Goal: Transaction & Acquisition: Download file/media

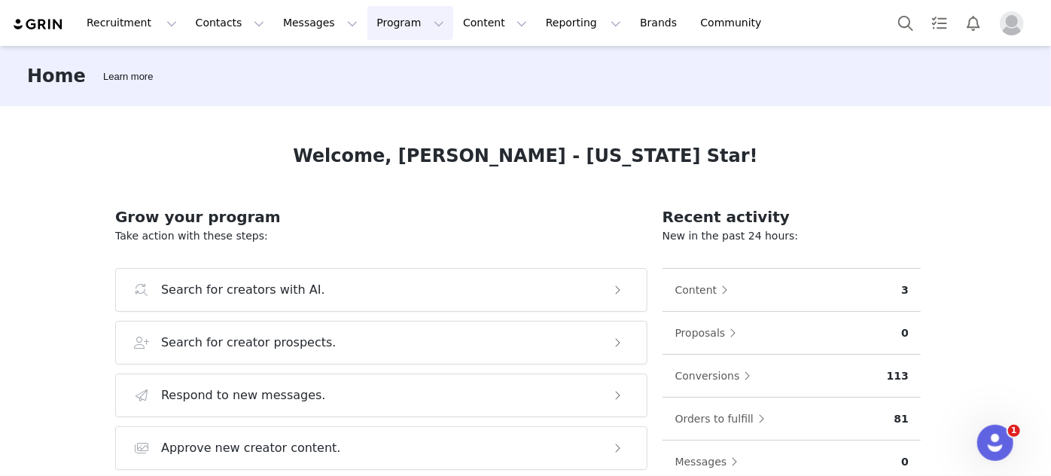
click at [367, 17] on button "Program Program" at bounding box center [410, 23] width 86 height 34
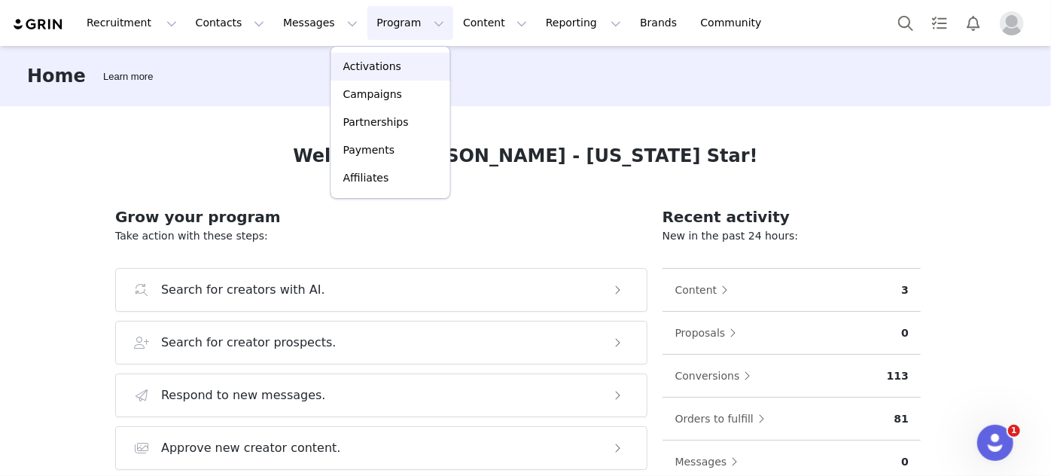
click at [353, 68] on p "Activations" at bounding box center [372, 67] width 58 height 16
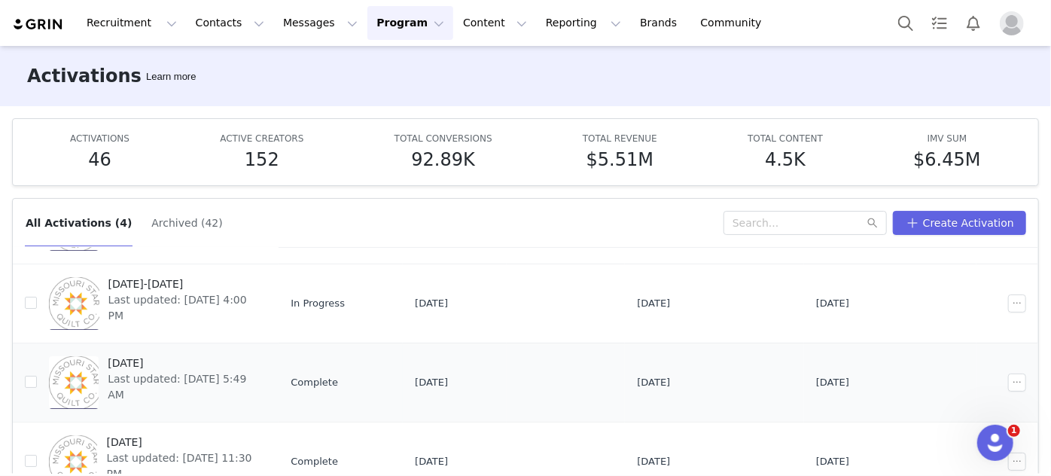
scroll to position [100, 0]
click at [125, 370] on span "Last updated: [DATE] 5:49 AM" at bounding box center [183, 386] width 150 height 32
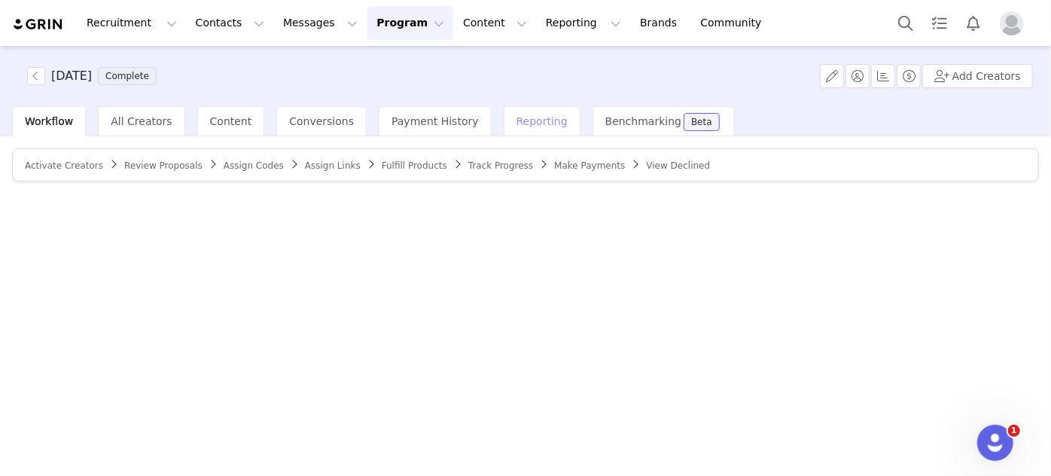
click at [517, 121] on span "Reporting" at bounding box center [542, 121] width 51 height 12
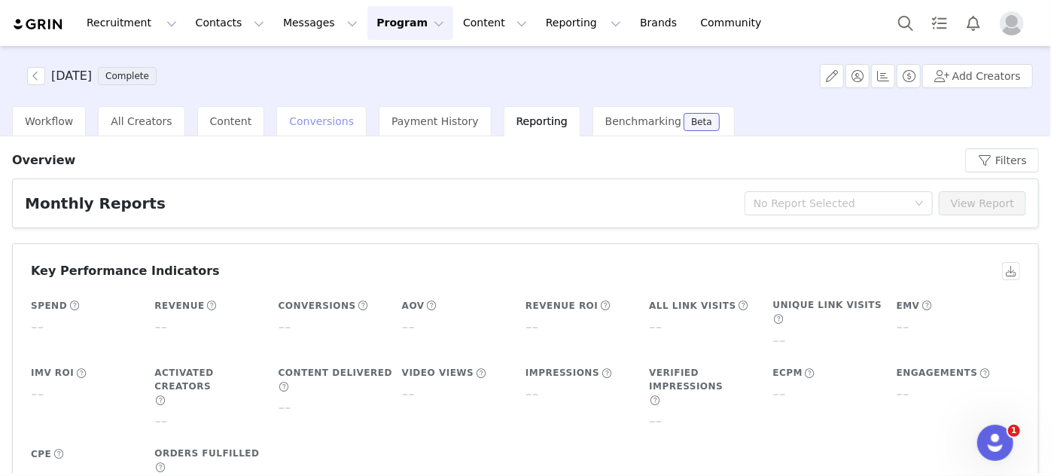
click at [303, 120] on span "Conversions" at bounding box center [321, 121] width 65 height 12
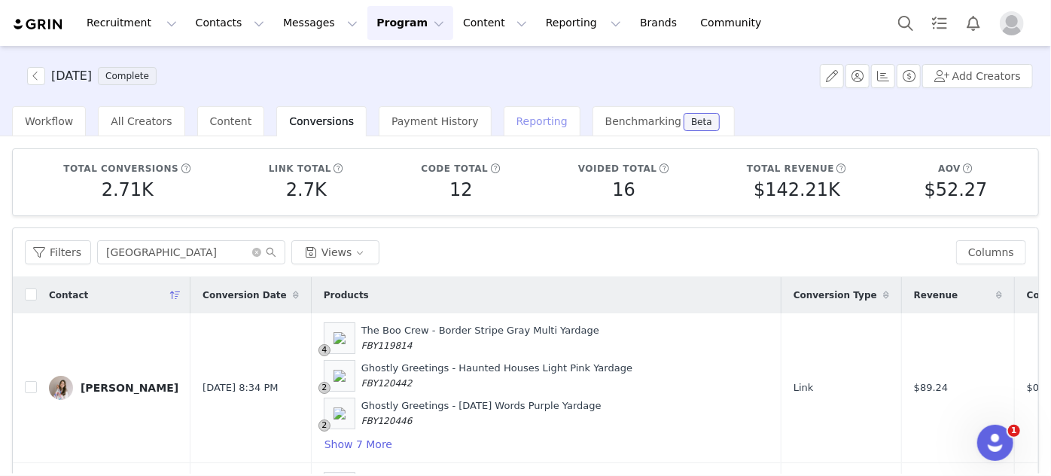
click at [517, 115] on span "Reporting" at bounding box center [542, 121] width 51 height 12
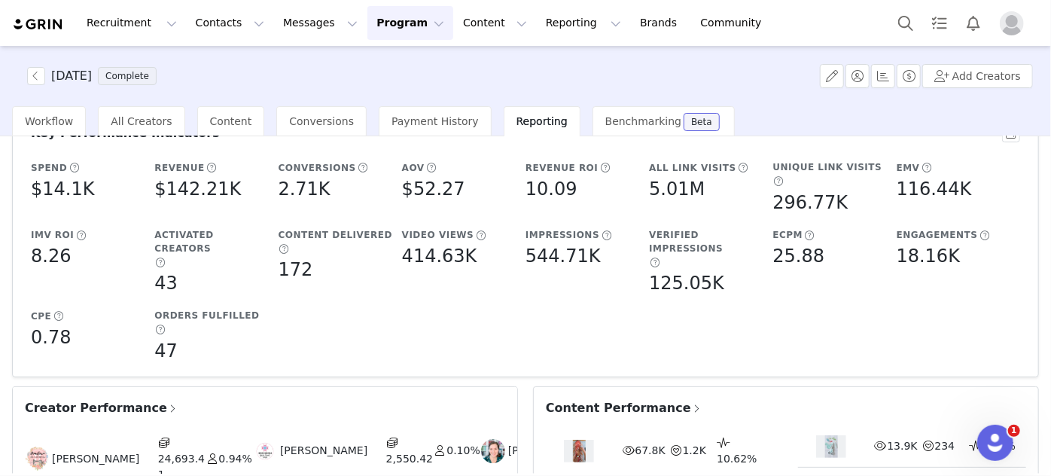
scroll to position [205, 0]
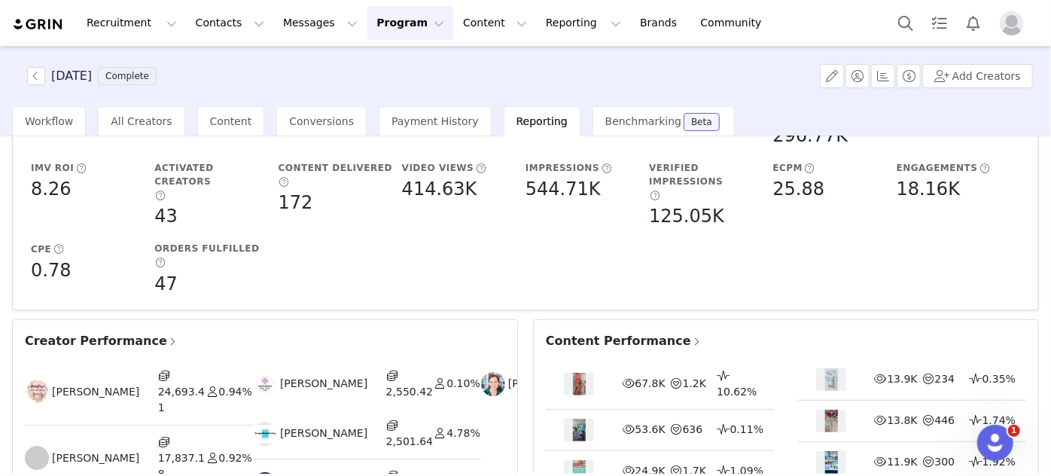
click at [603, 332] on span "Content Performance" at bounding box center [624, 341] width 157 height 18
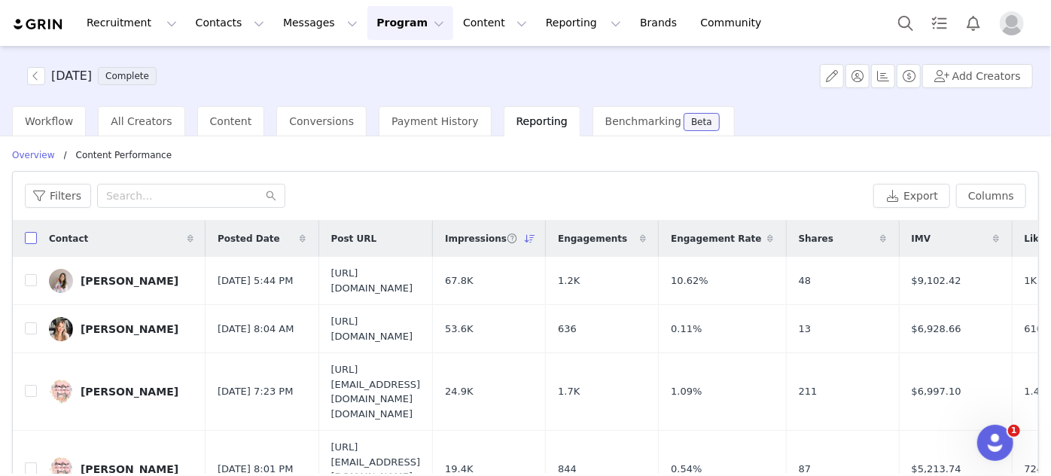
click at [32, 240] on input "checkbox" at bounding box center [31, 238] width 12 height 12
checkbox input "true"
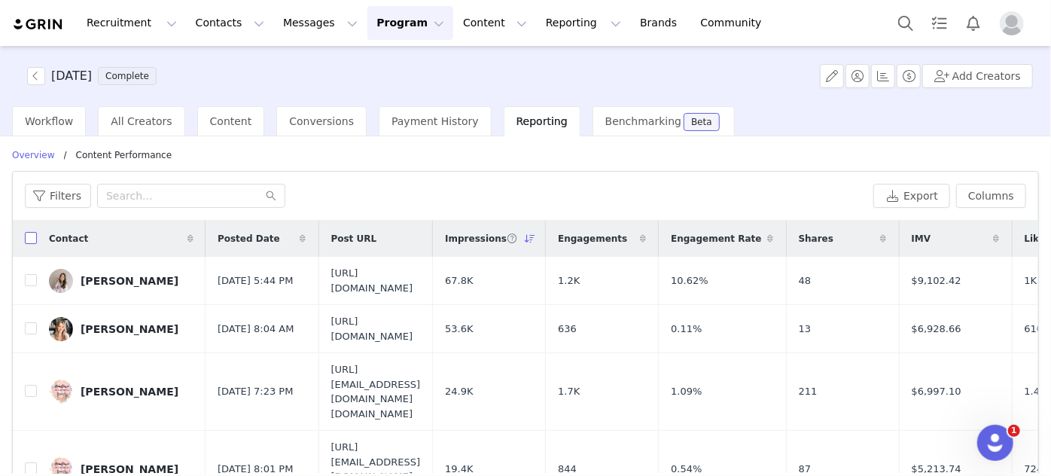
checkbox input "true"
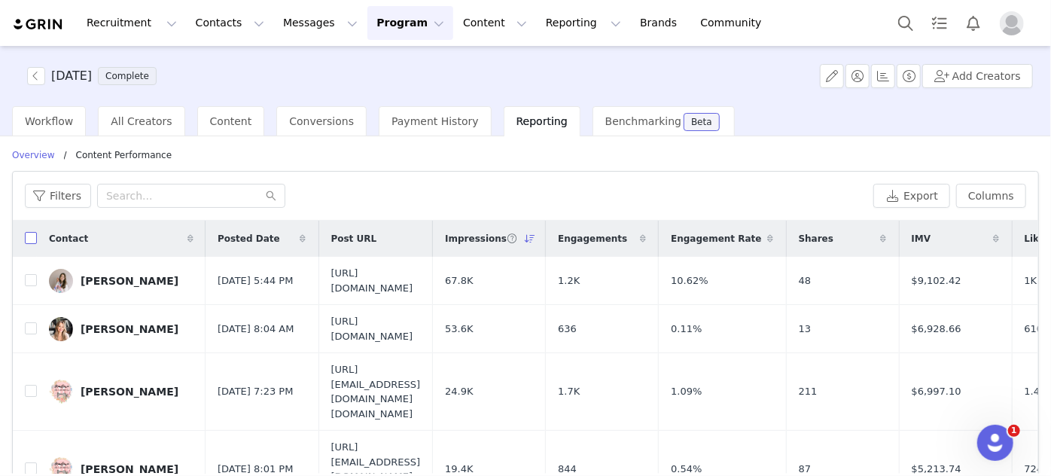
checkbox input "true"
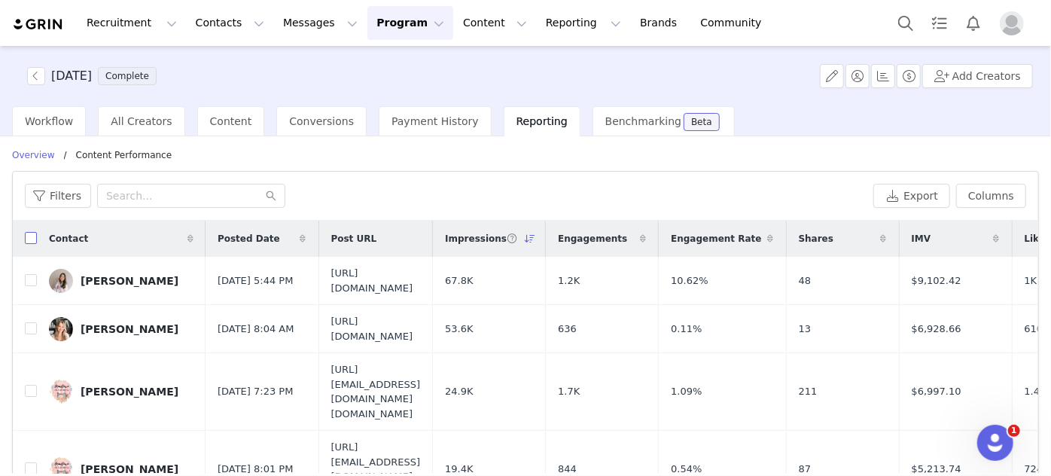
checkbox input "true"
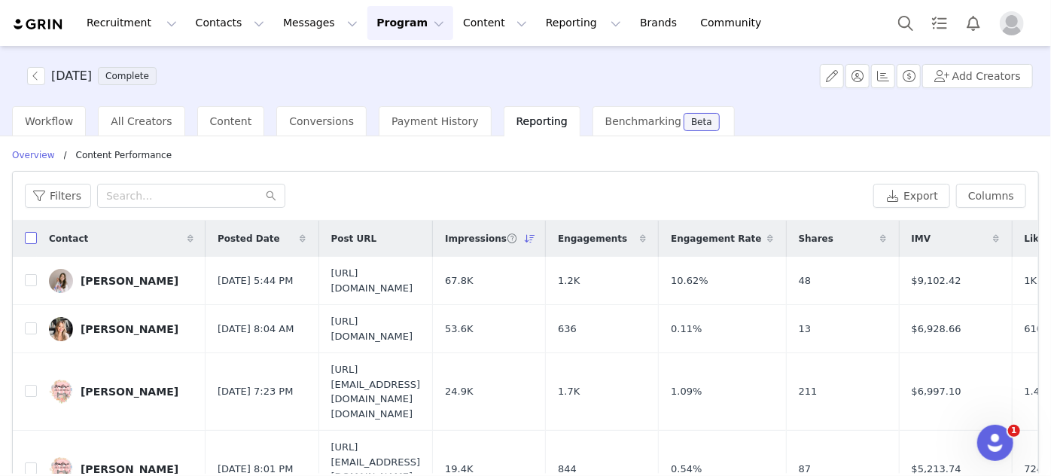
checkbox input "true"
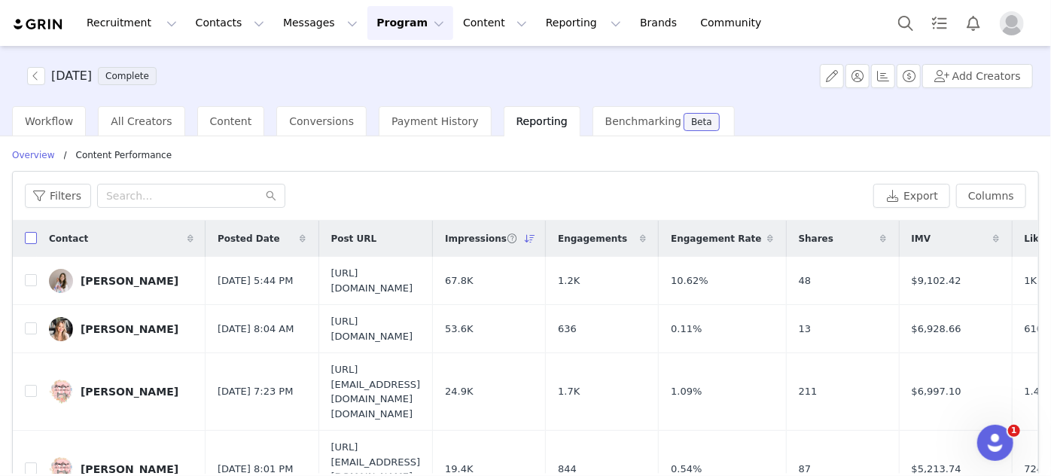
checkbox input "true"
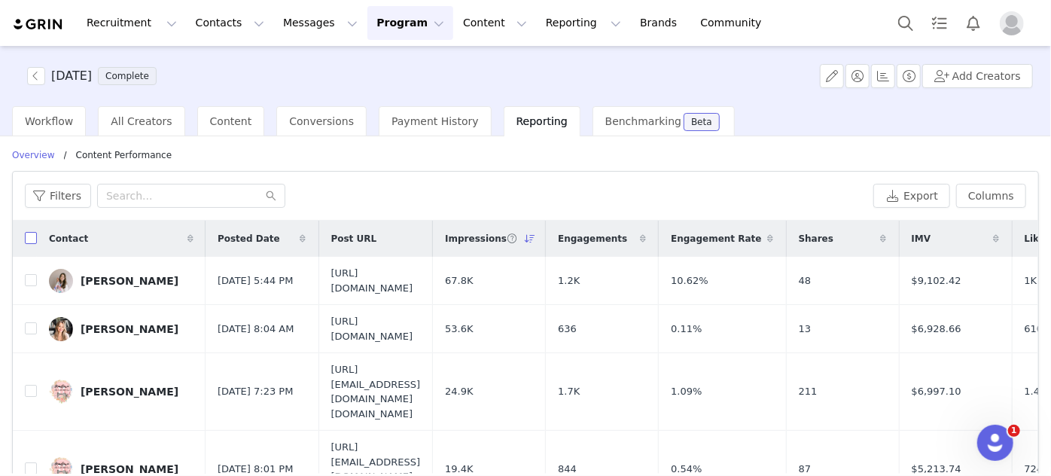
checkbox input "true"
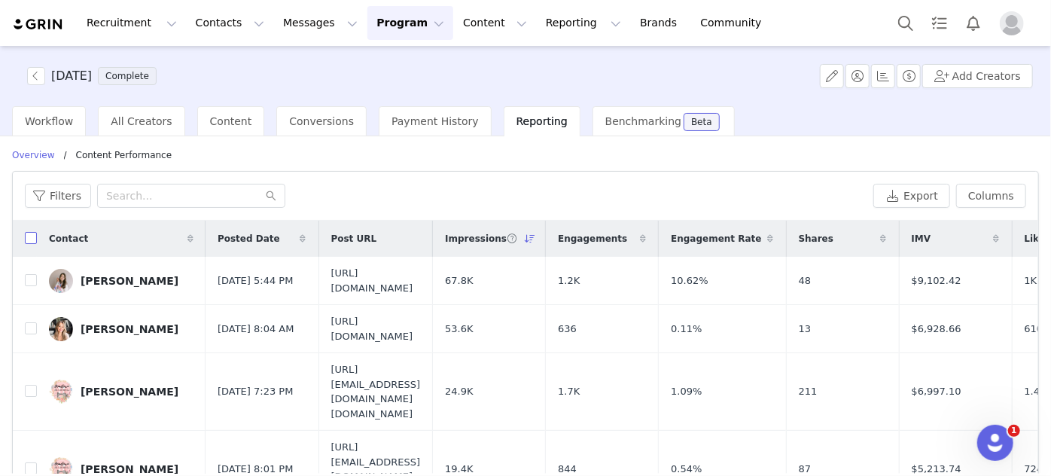
checkbox input "true"
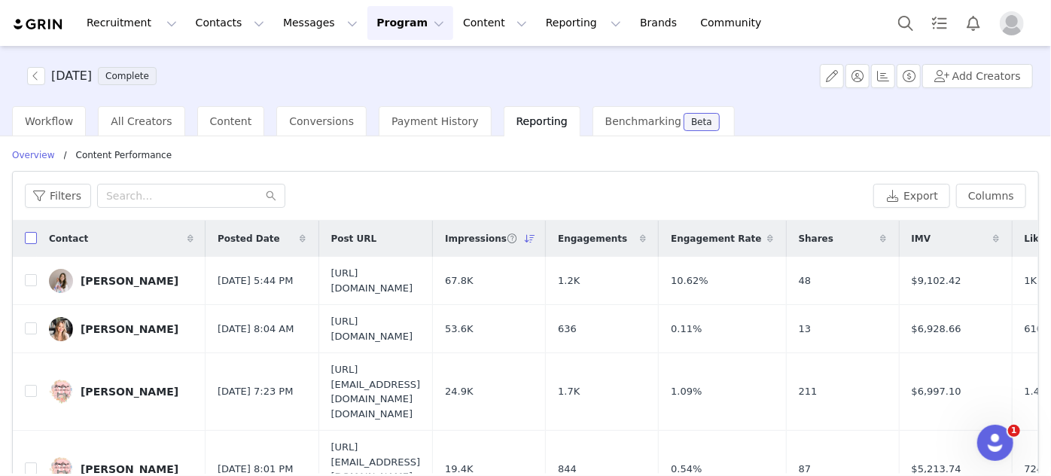
checkbox input "true"
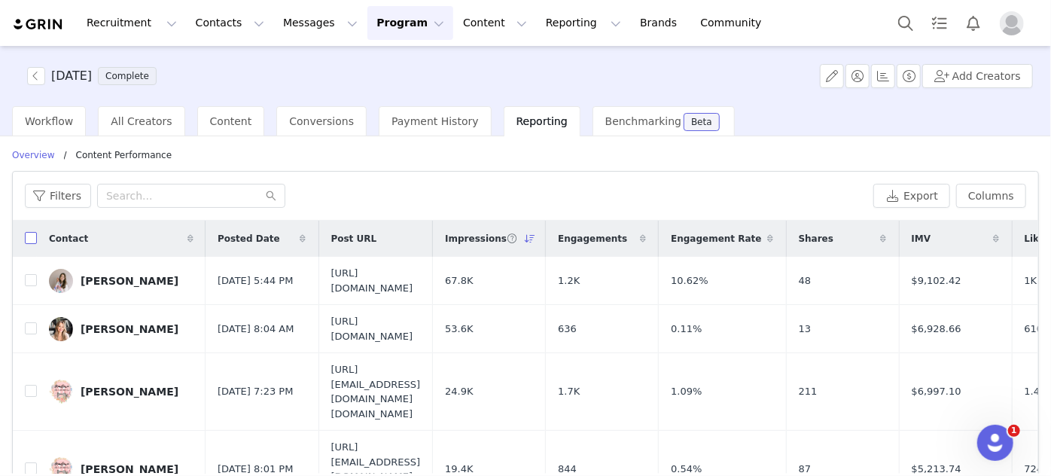
checkbox input "true"
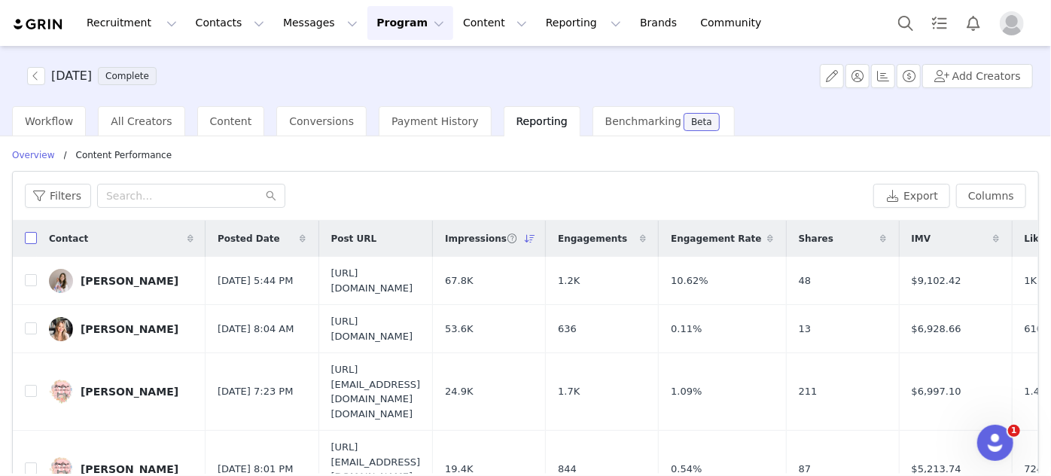
checkbox input "true"
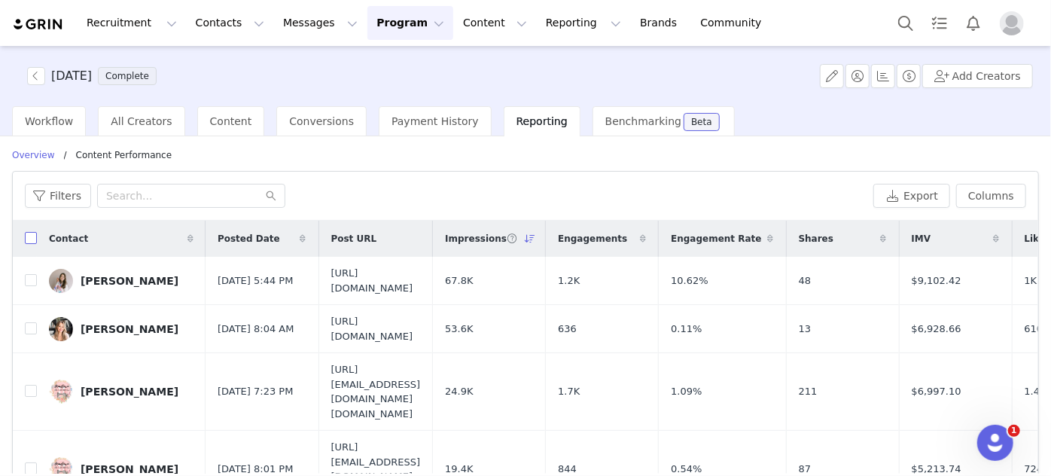
checkbox input "true"
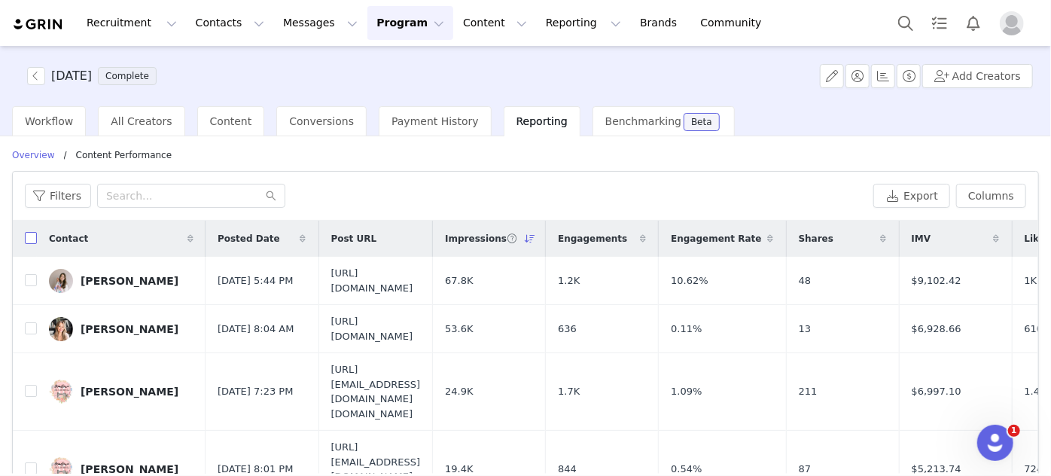
checkbox input "true"
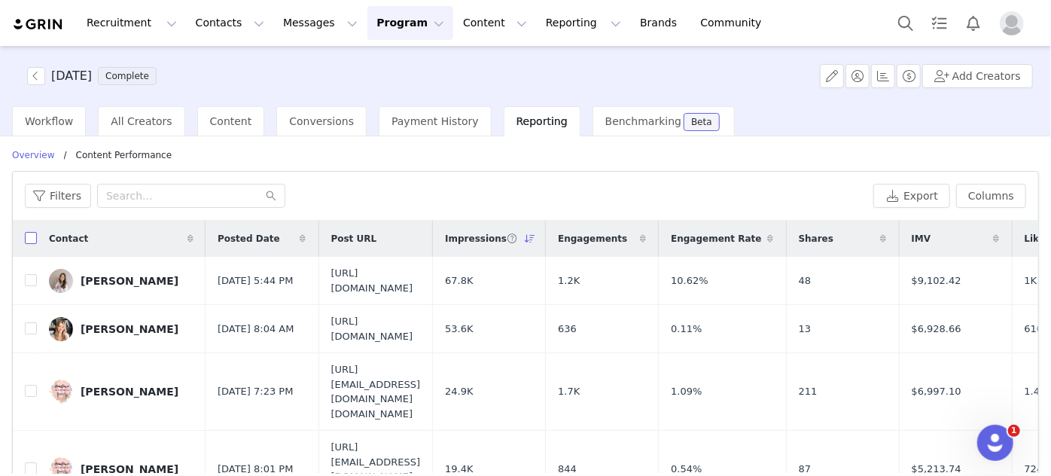
checkbox input "true"
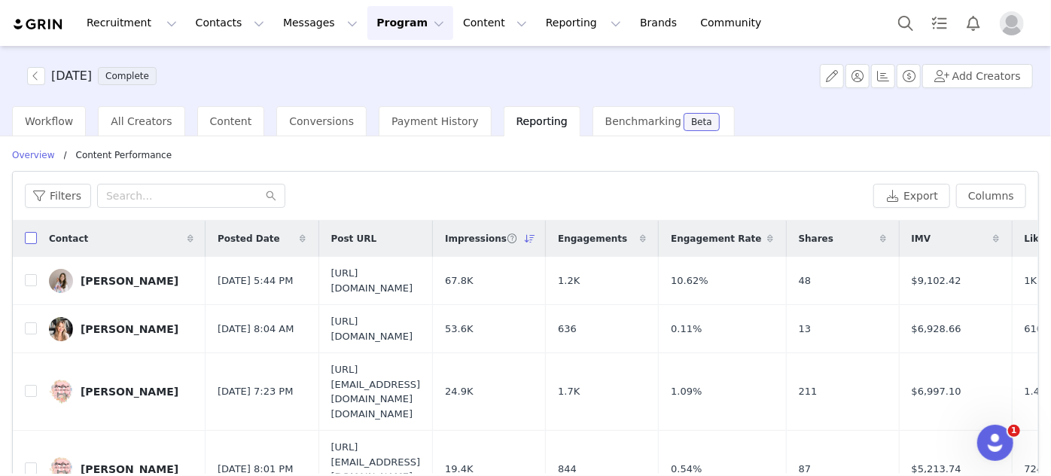
checkbox input "true"
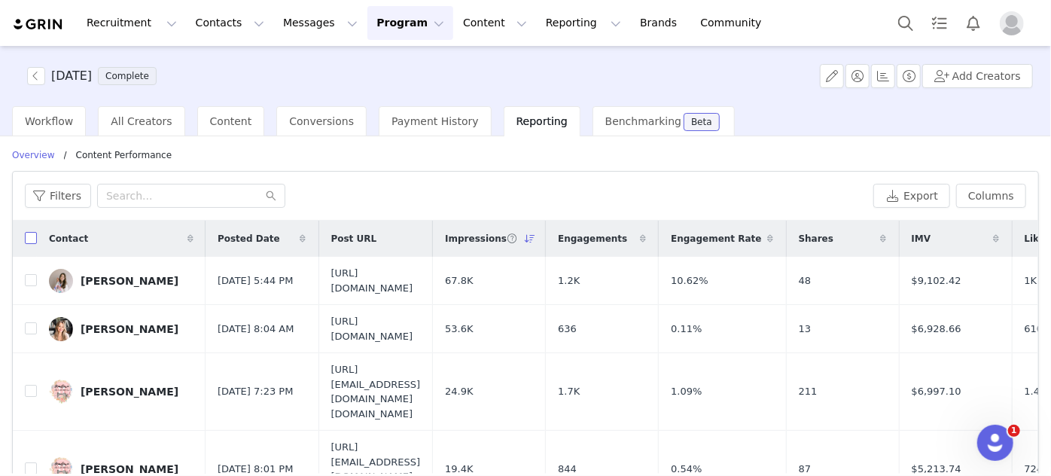
checkbox input "true"
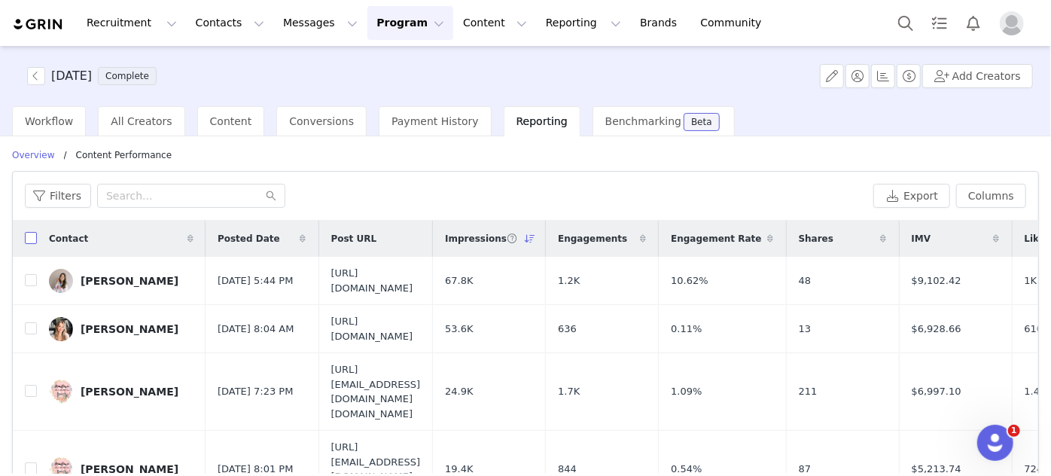
checkbox input "true"
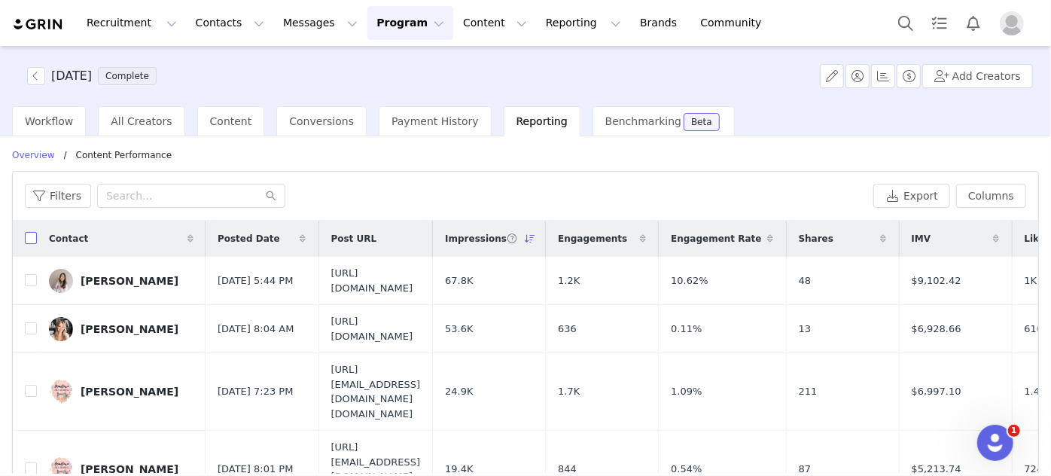
checkbox input "true"
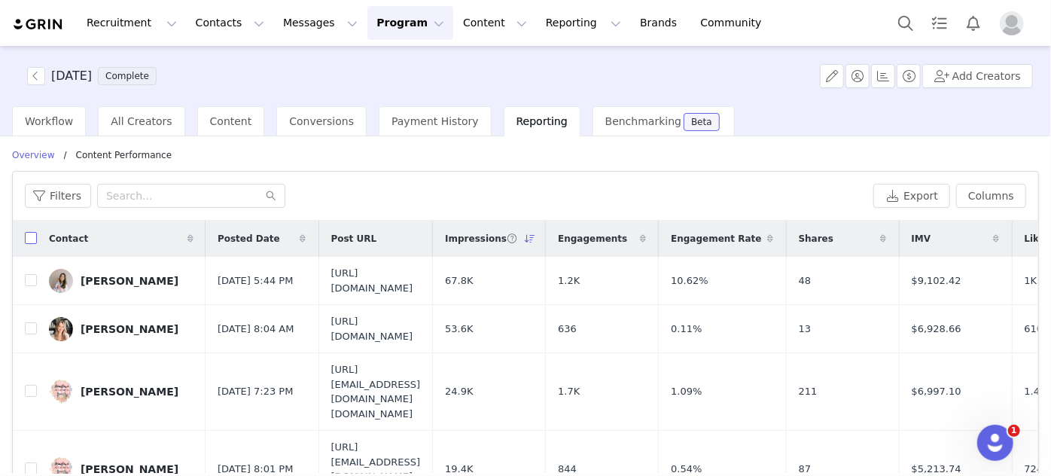
checkbox input "true"
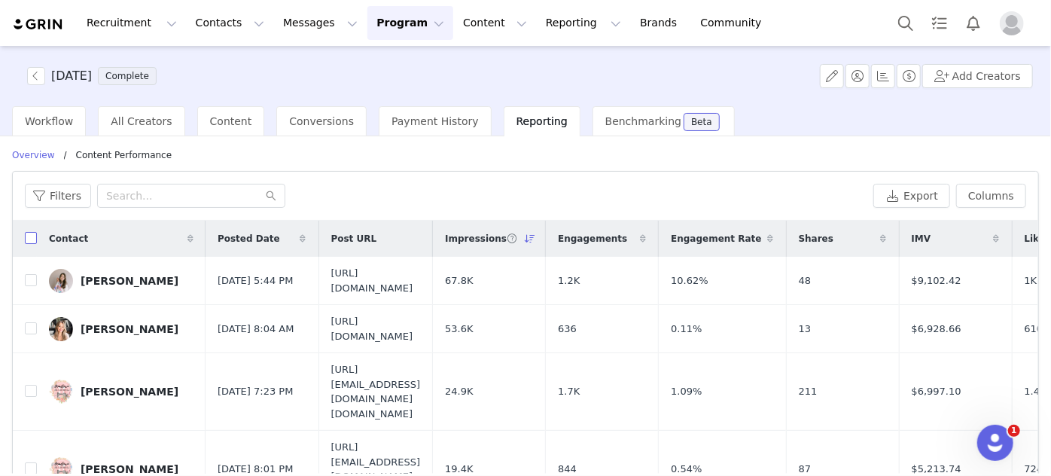
checkbox input "true"
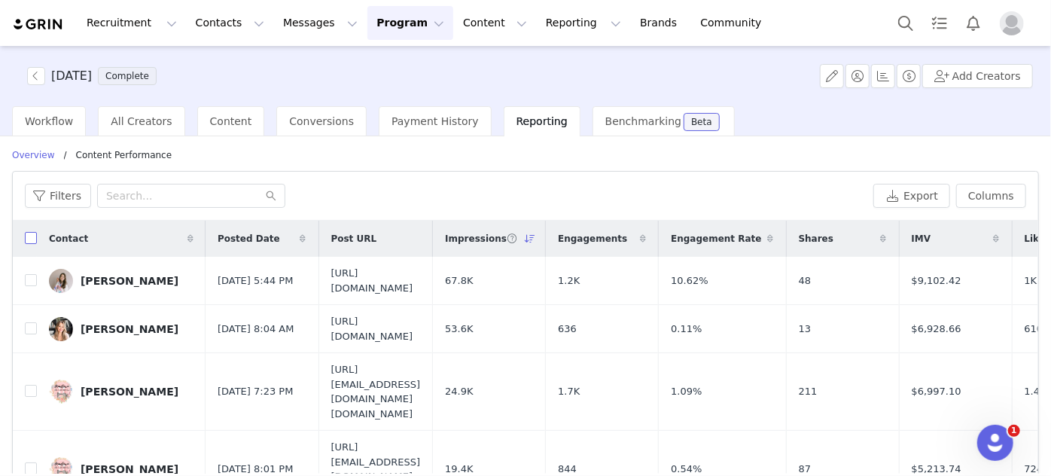
checkbox input "true"
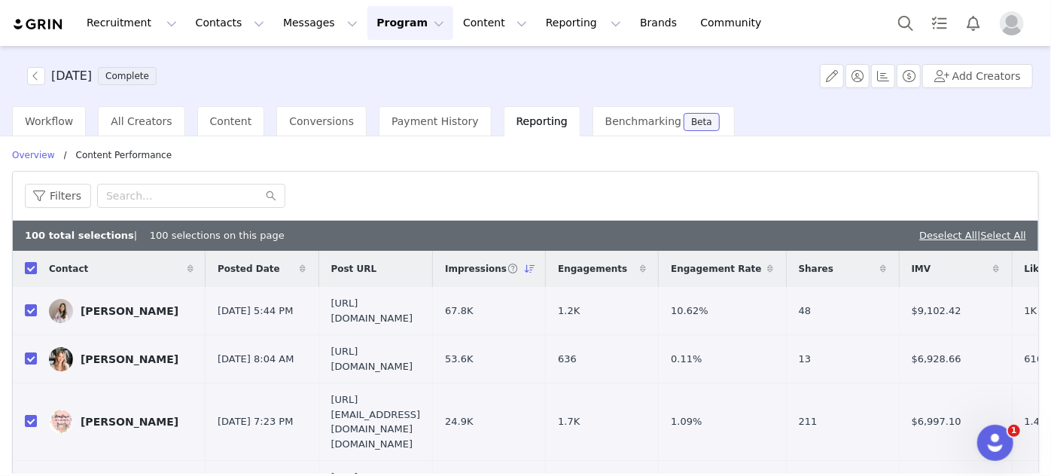
click at [34, 262] on input "checkbox" at bounding box center [31, 268] width 12 height 12
checkbox input "false"
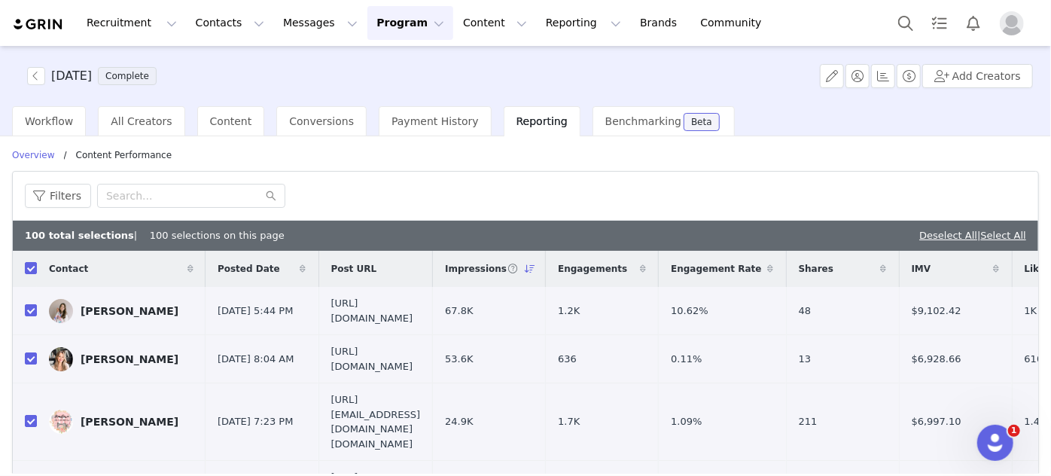
checkbox input "false"
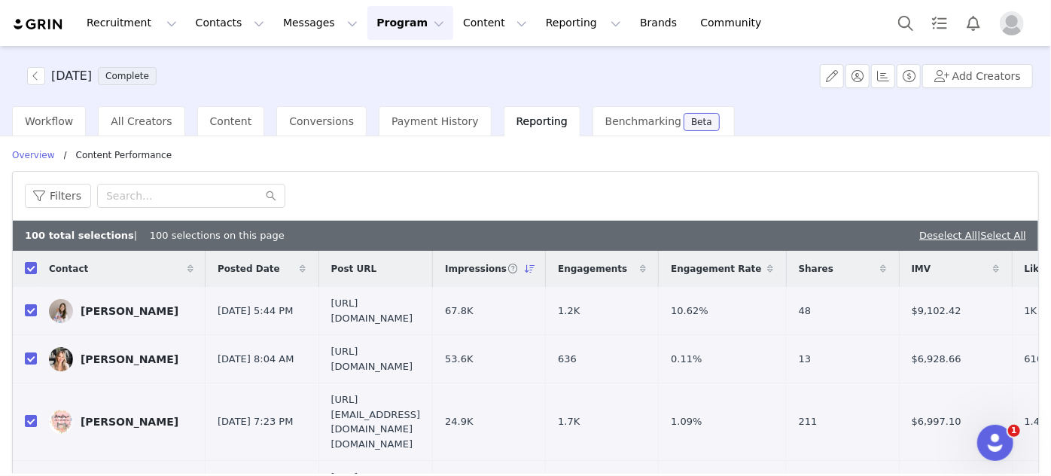
checkbox input "false"
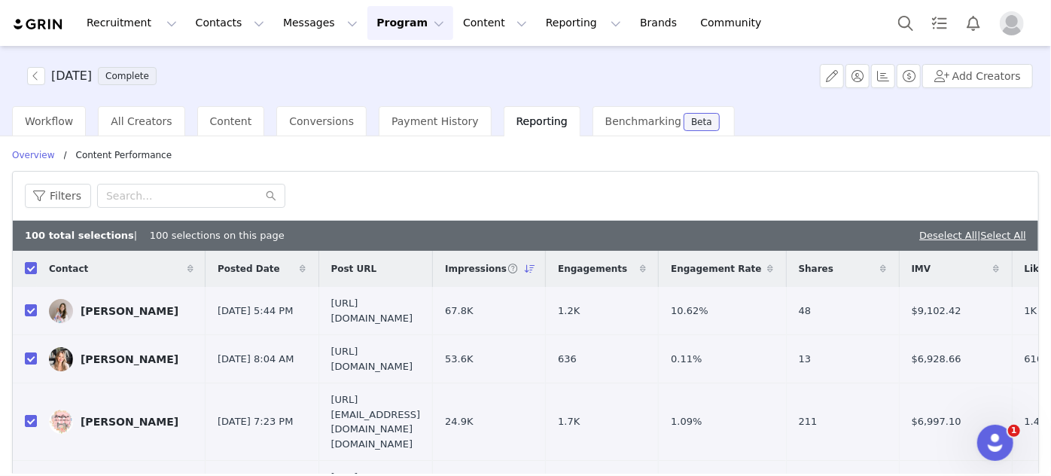
checkbox input "false"
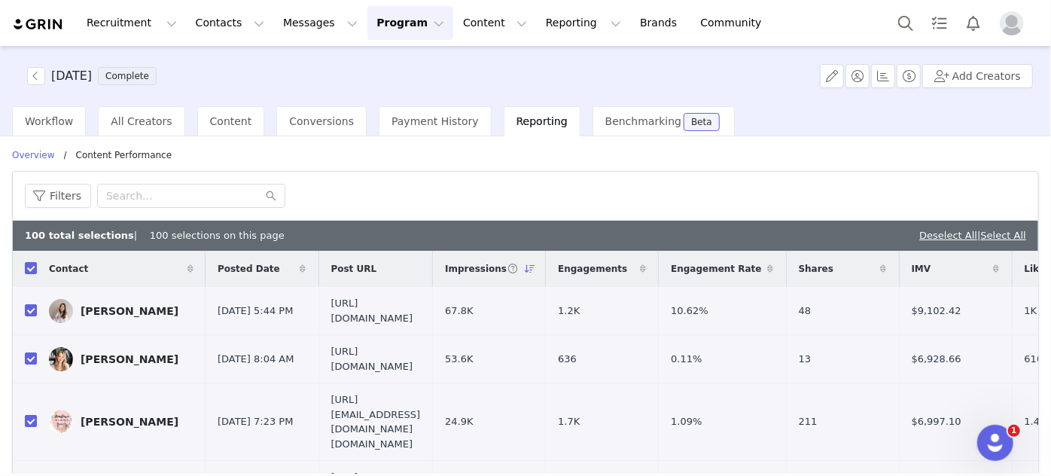
checkbox input "false"
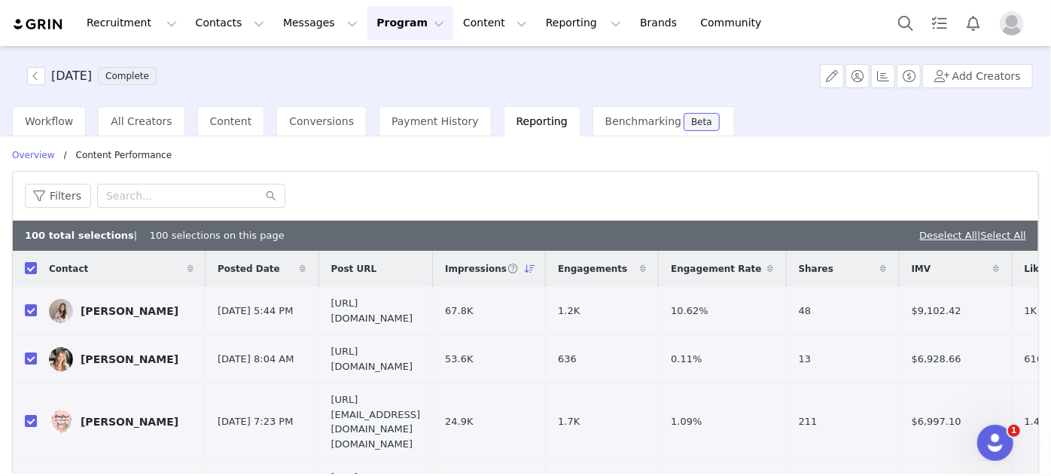
checkbox input "false"
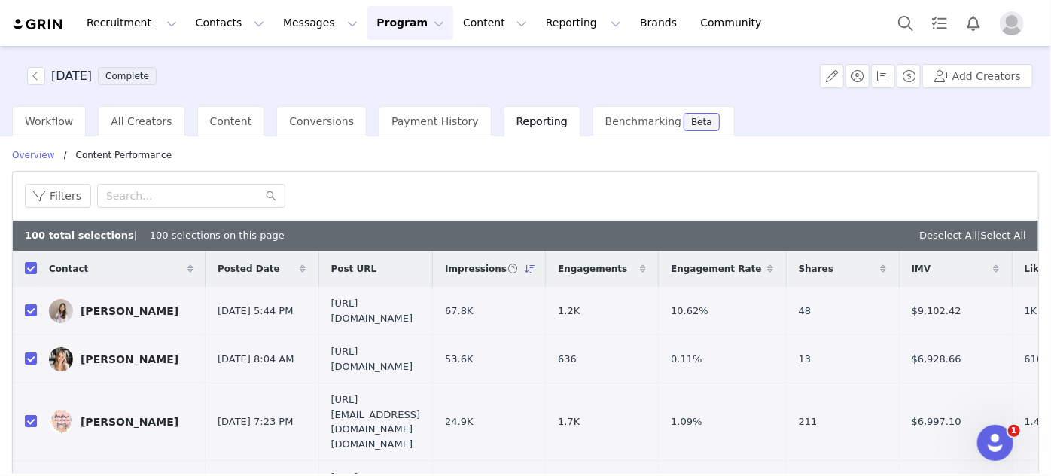
checkbox input "false"
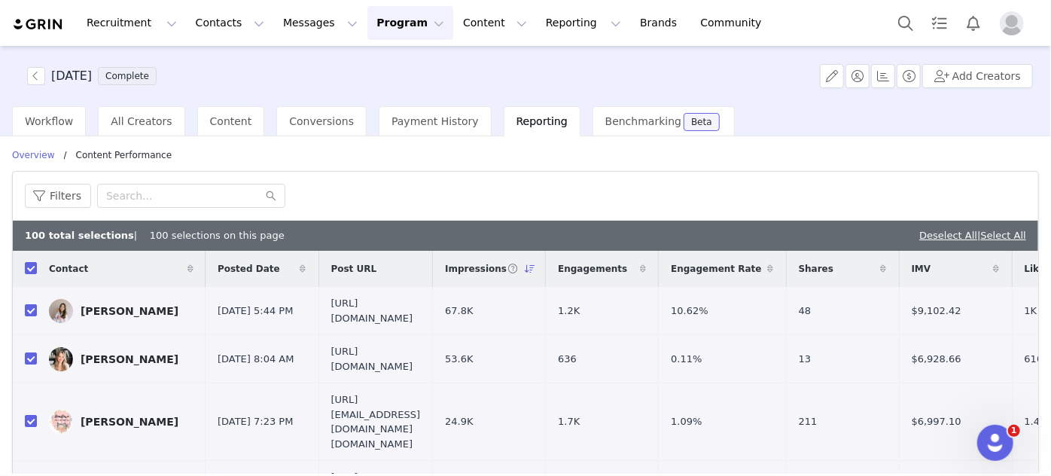
checkbox input "false"
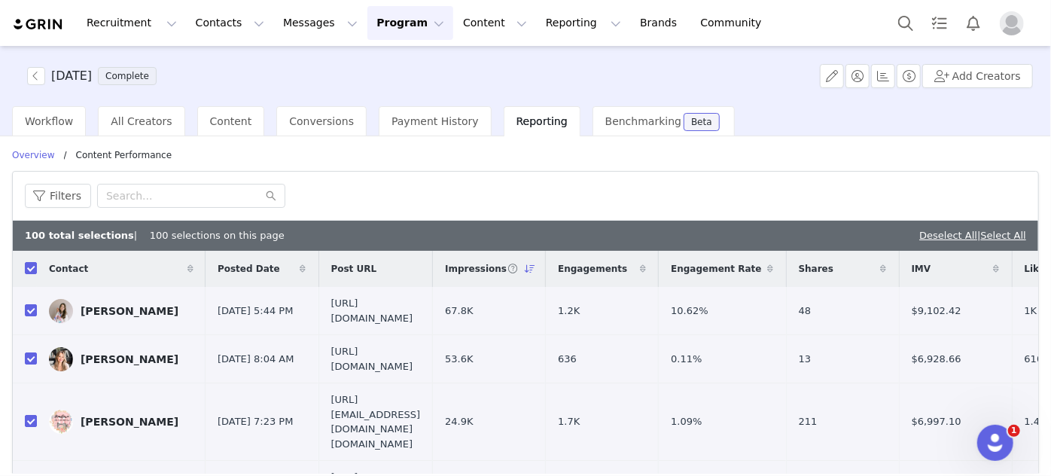
checkbox input "false"
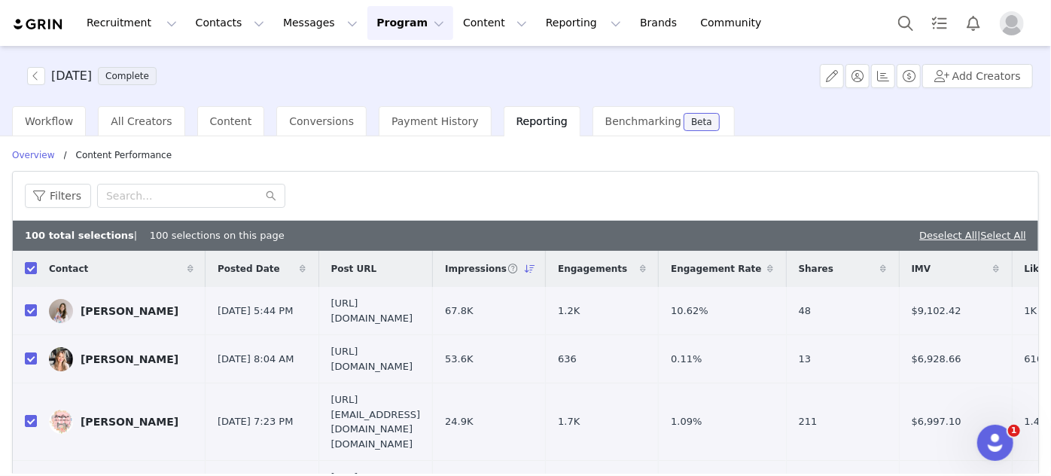
checkbox input "false"
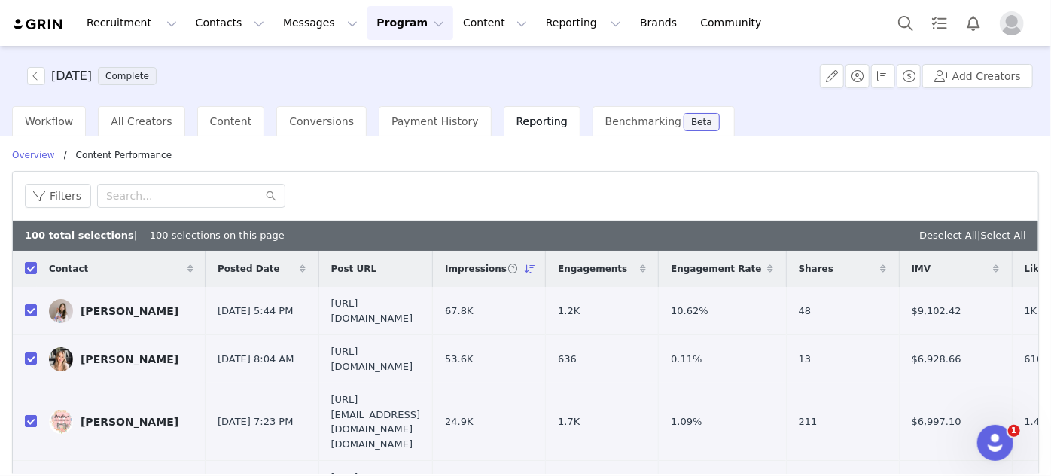
checkbox input "false"
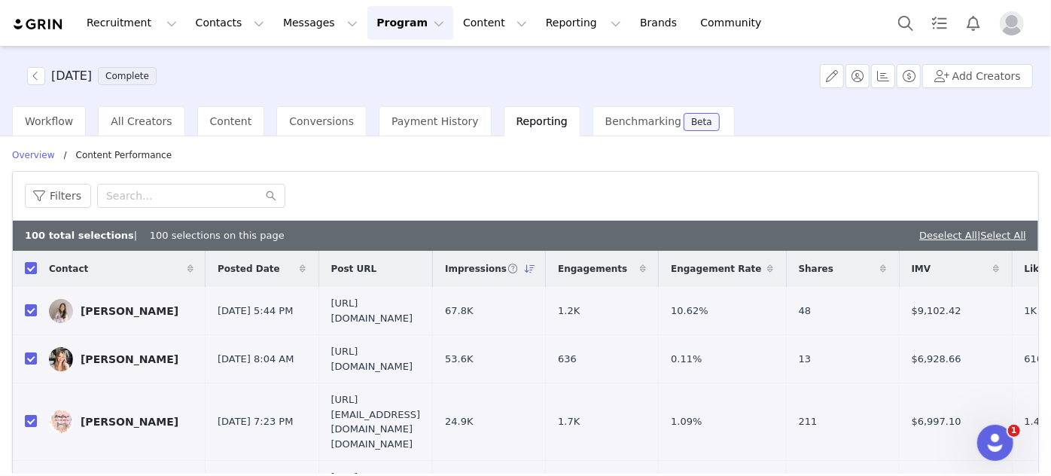
checkbox input "false"
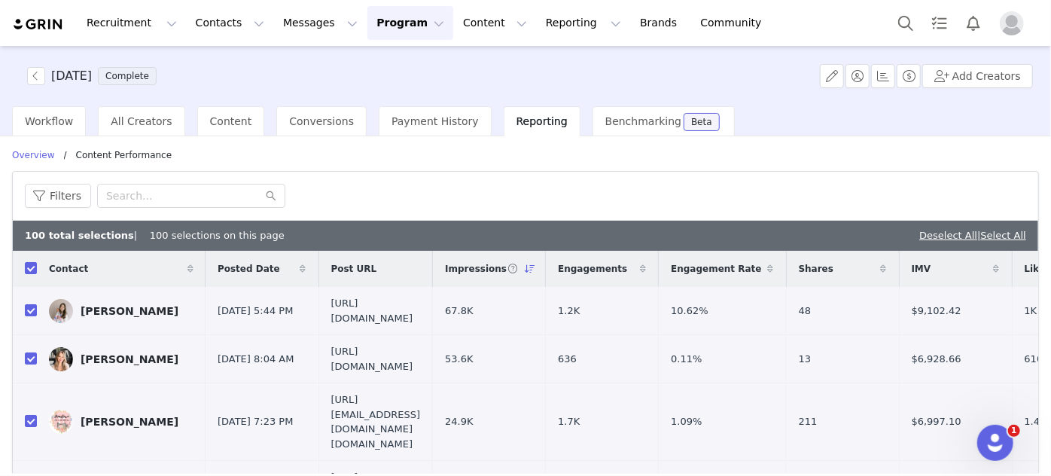
checkbox input "false"
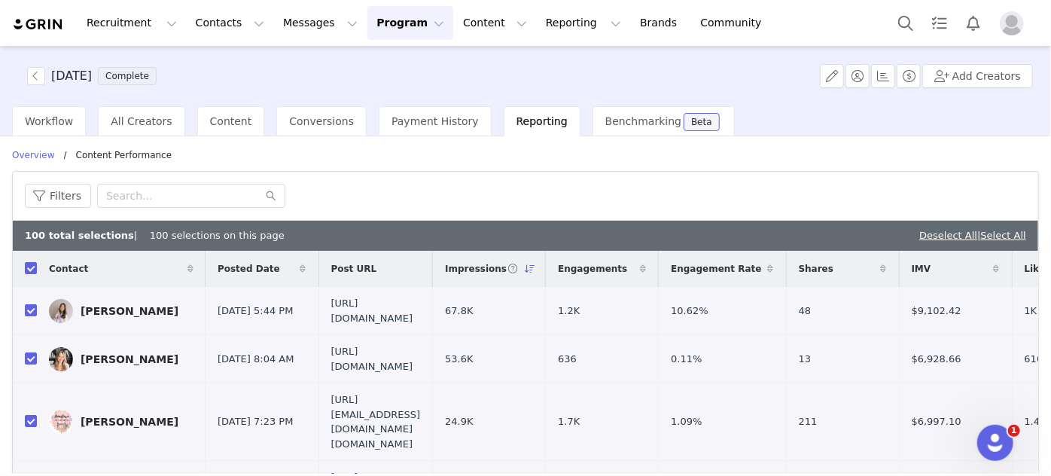
checkbox input "false"
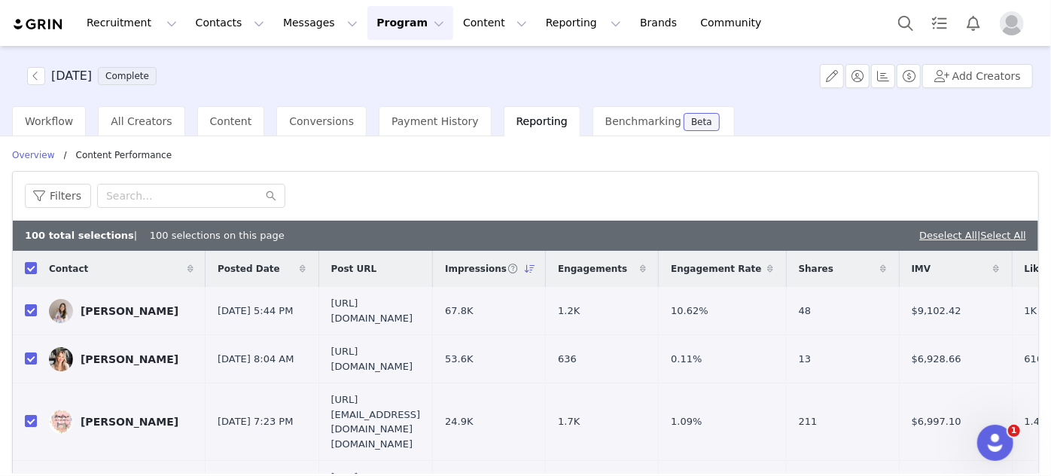
checkbox input "false"
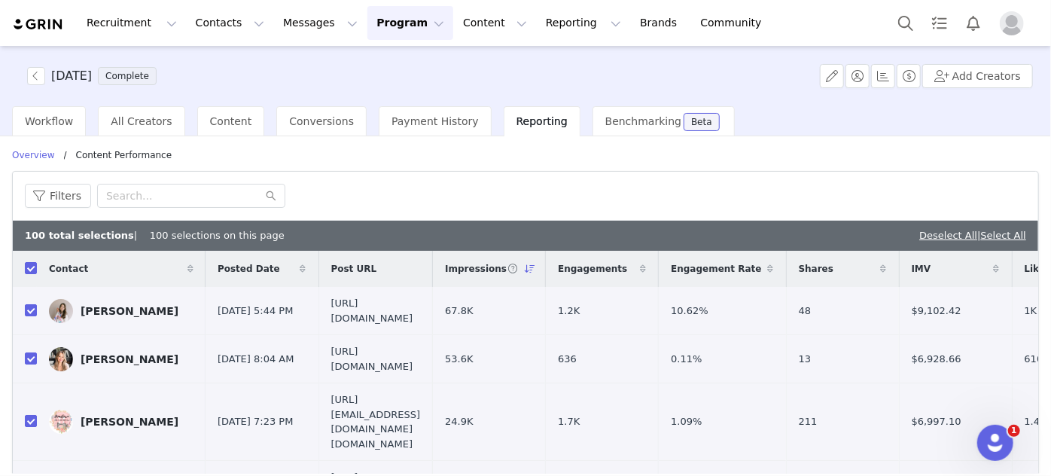
checkbox input "false"
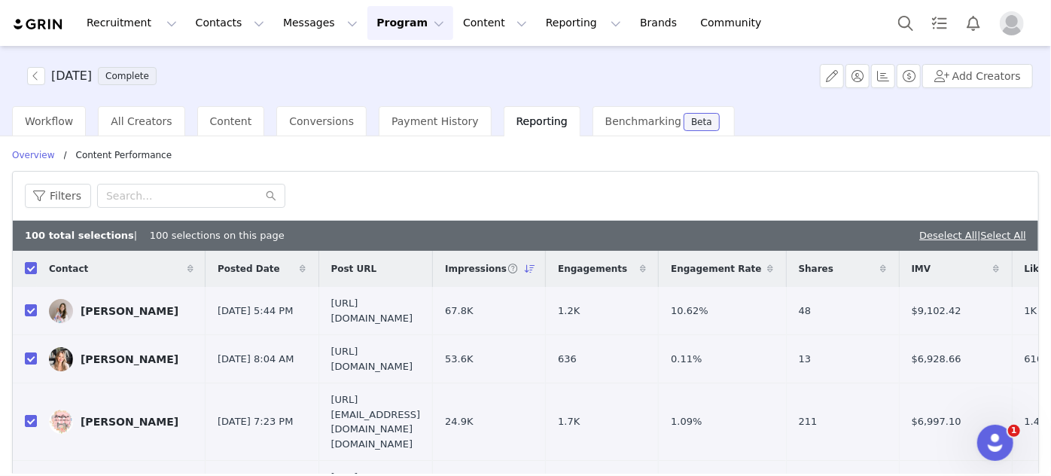
checkbox input "false"
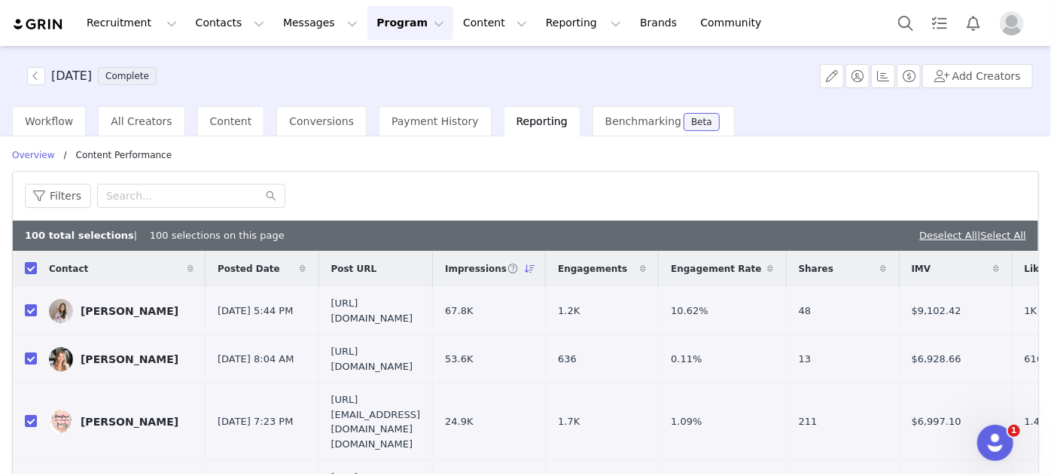
checkbox input "false"
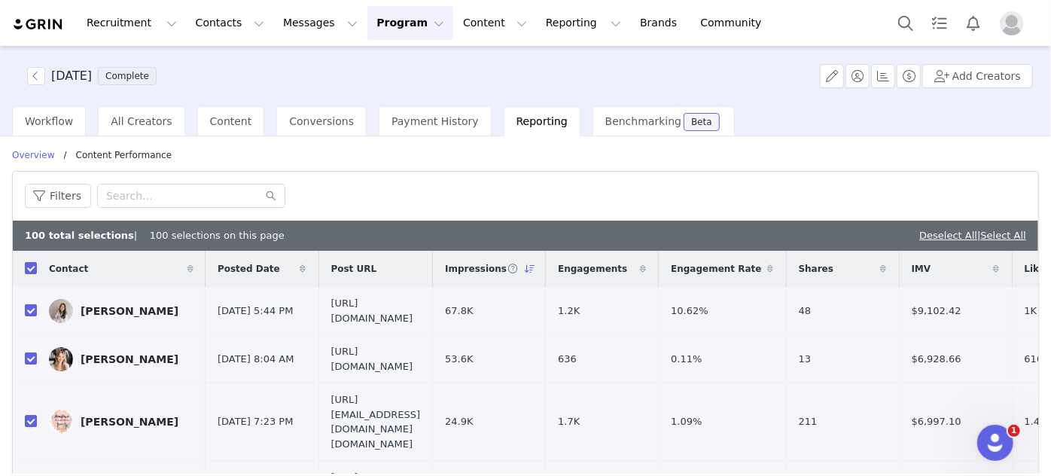
checkbox input "false"
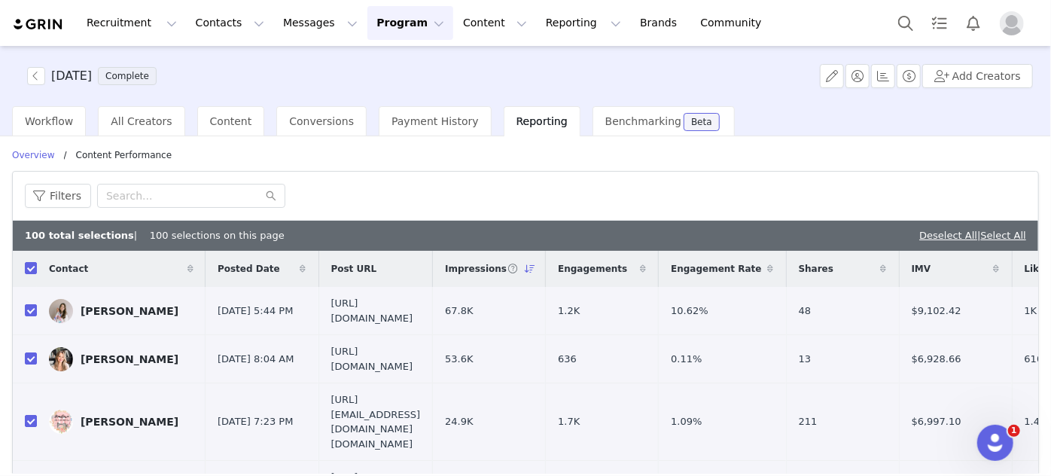
checkbox input "false"
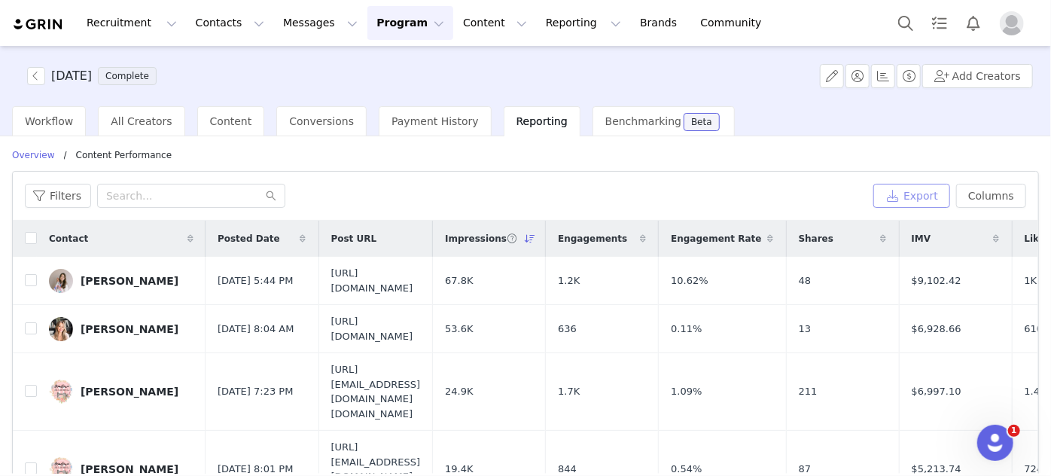
click at [905, 194] on button "Export" at bounding box center [911, 196] width 77 height 24
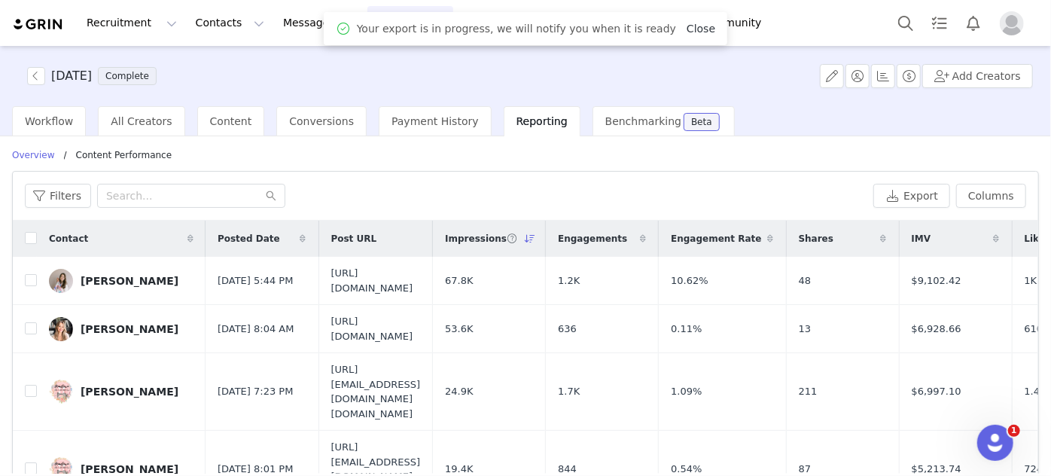
click at [687, 30] on link "Close" at bounding box center [701, 29] width 29 height 12
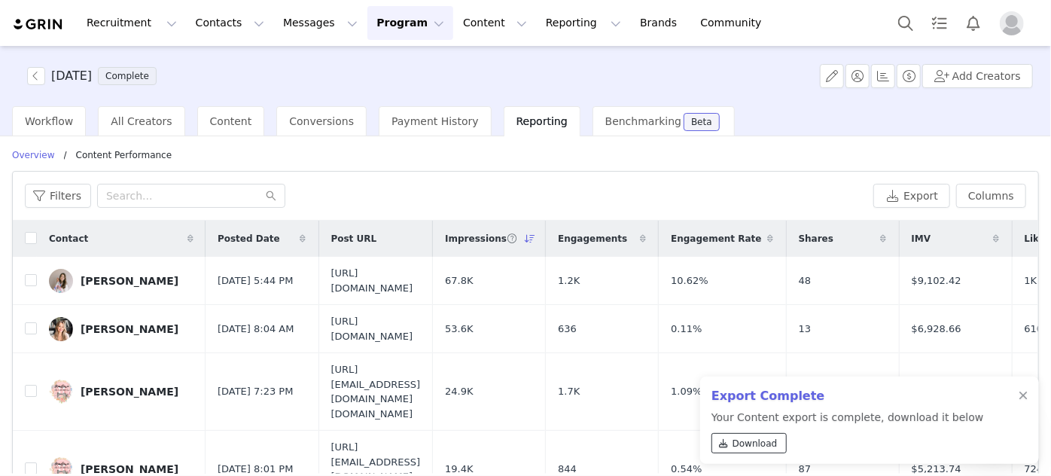
click at [764, 442] on span "Download" at bounding box center [755, 444] width 45 height 14
